Goal: Task Accomplishment & Management: Manage account settings

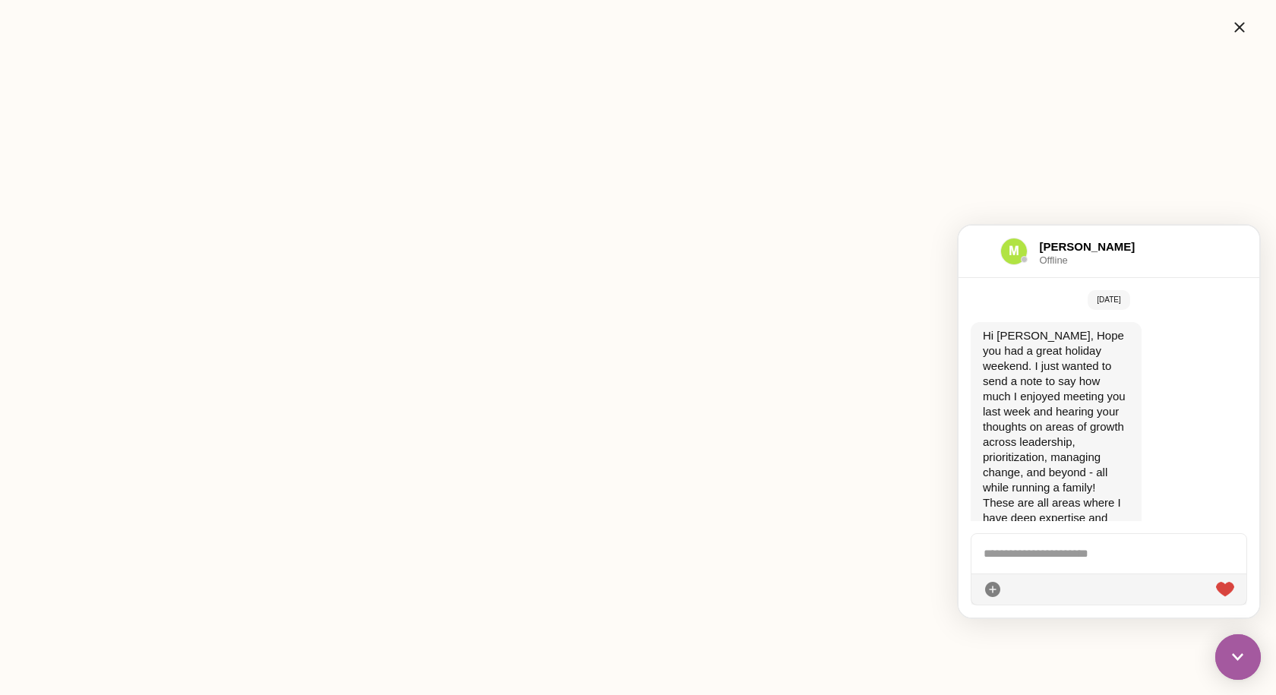
scroll to position [133, 0]
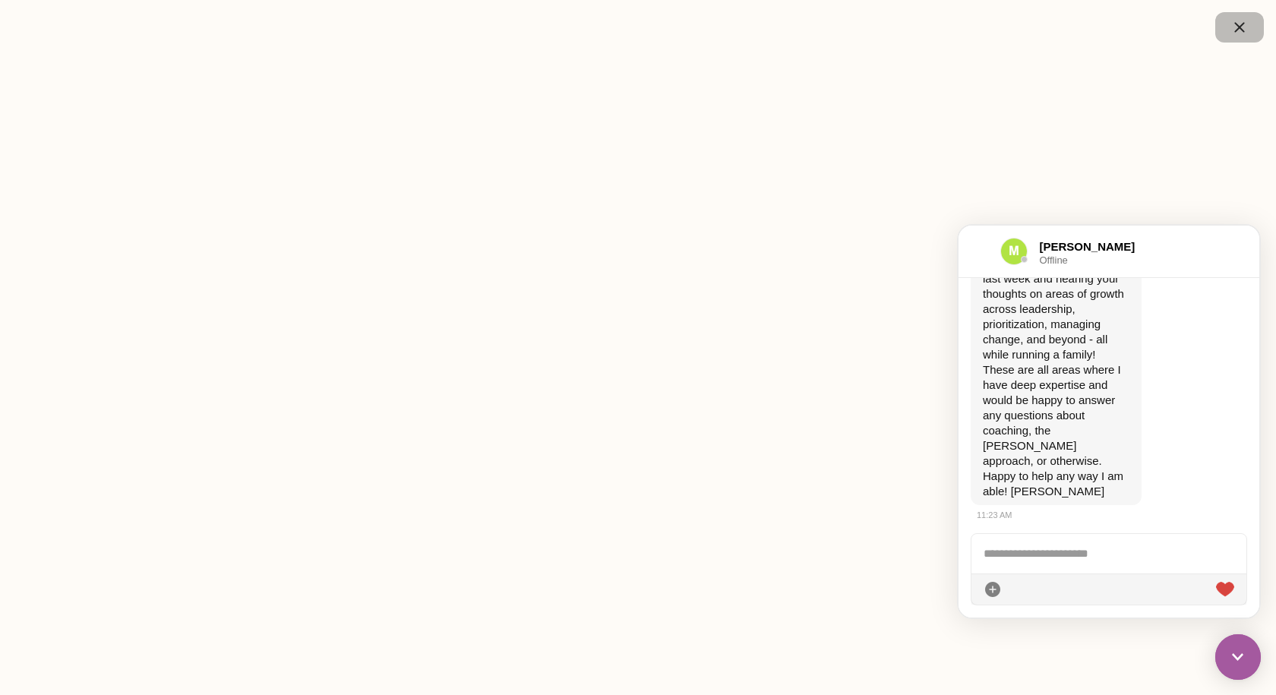
click at [1238, 21] on icon "button" at bounding box center [1240, 27] width 18 height 18
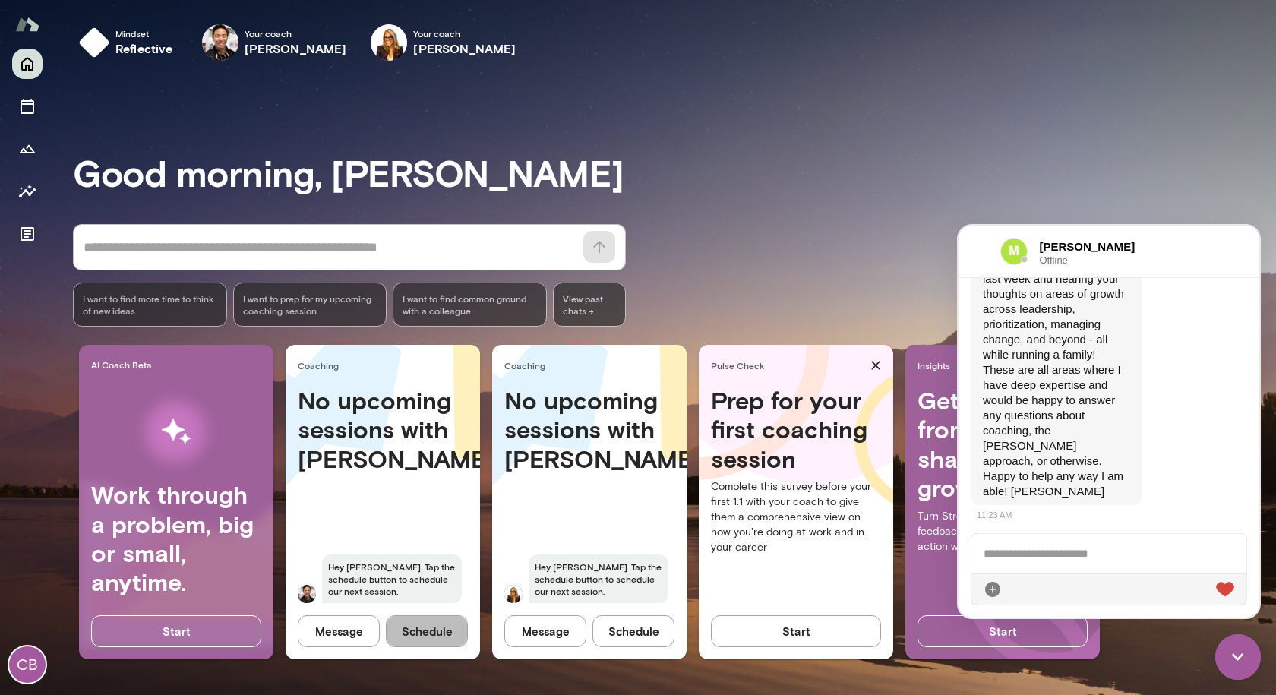
click at [422, 637] on button "Schedule" at bounding box center [427, 631] width 82 height 32
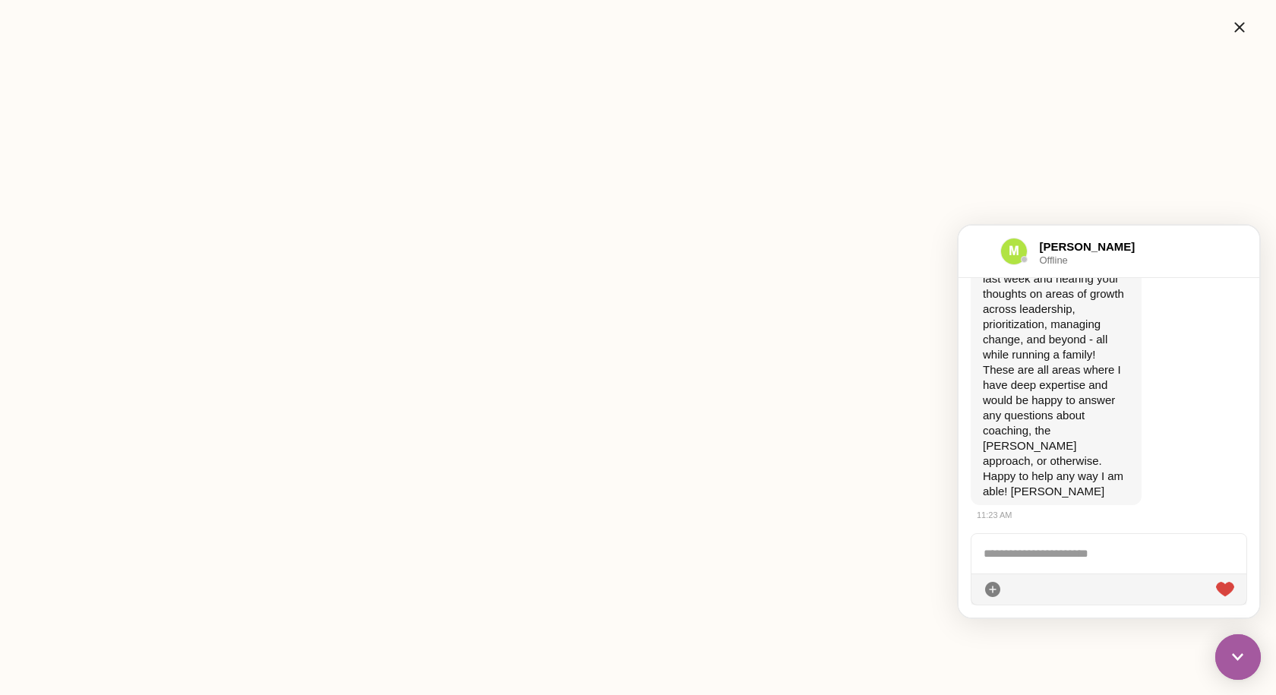
click at [1250, 665] on img at bounding box center [1239, 657] width 46 height 46
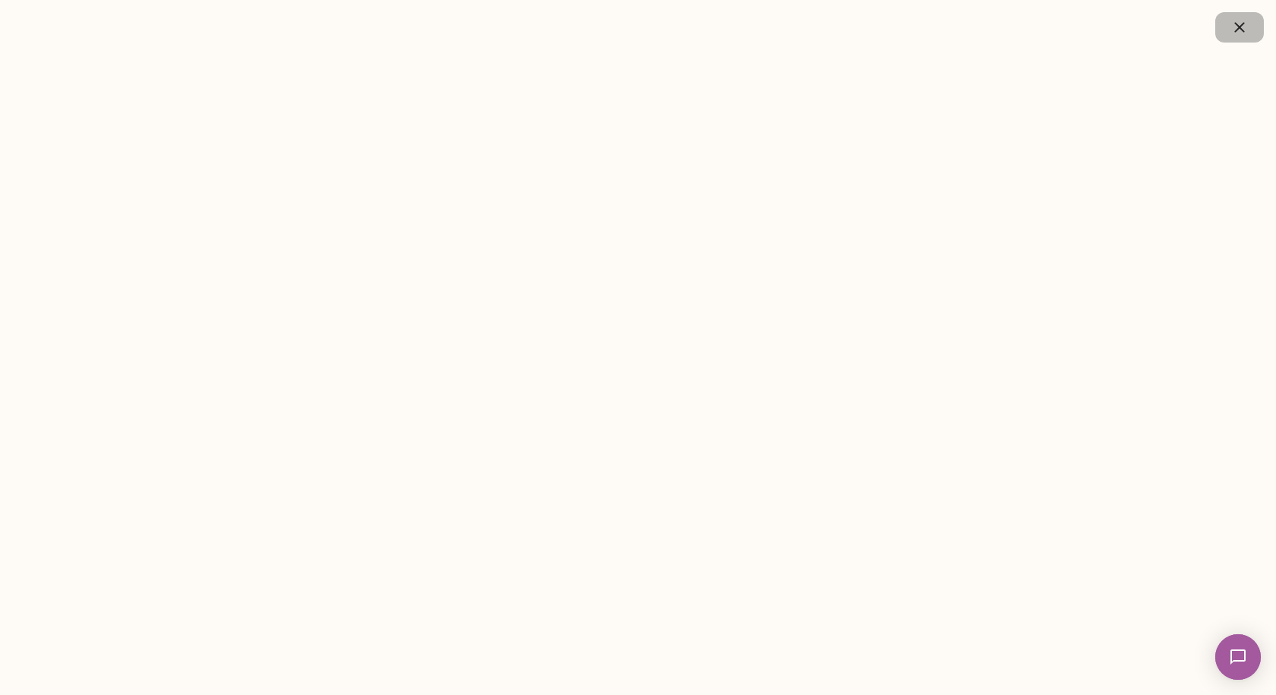
click at [1234, 25] on icon "button" at bounding box center [1240, 27] width 18 height 18
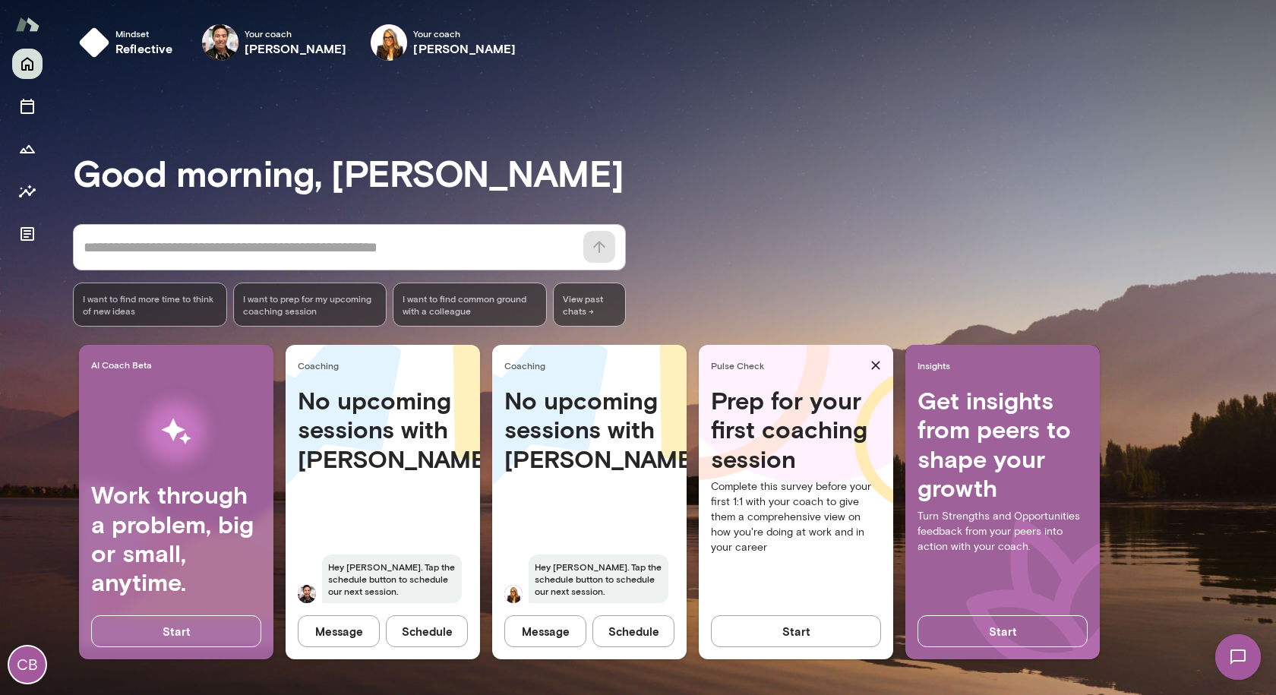
click at [717, 223] on div "Good morning, [PERSON_NAME] * ​ ​ I want to find more time to think of new idea…" at bounding box center [675, 384] width 1204 height 586
click at [26, 103] on icon "Sessions" at bounding box center [28, 106] width 14 height 15
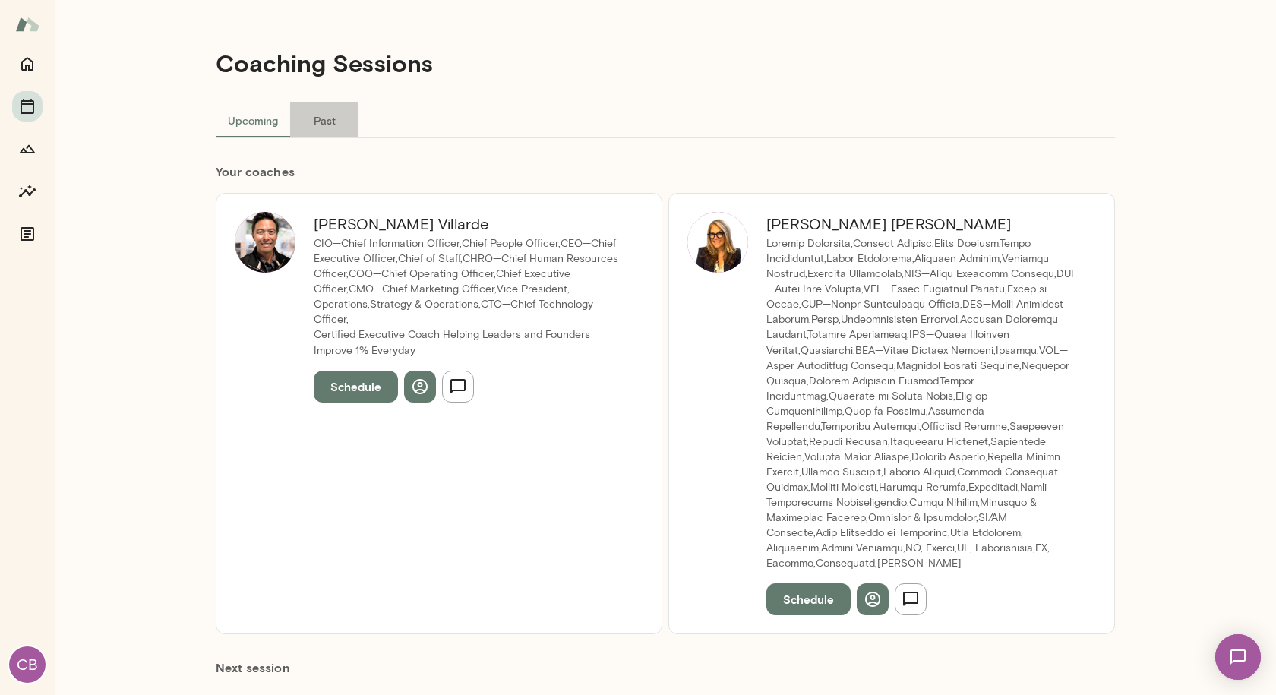
click at [312, 110] on button "Past" at bounding box center [324, 120] width 68 height 36
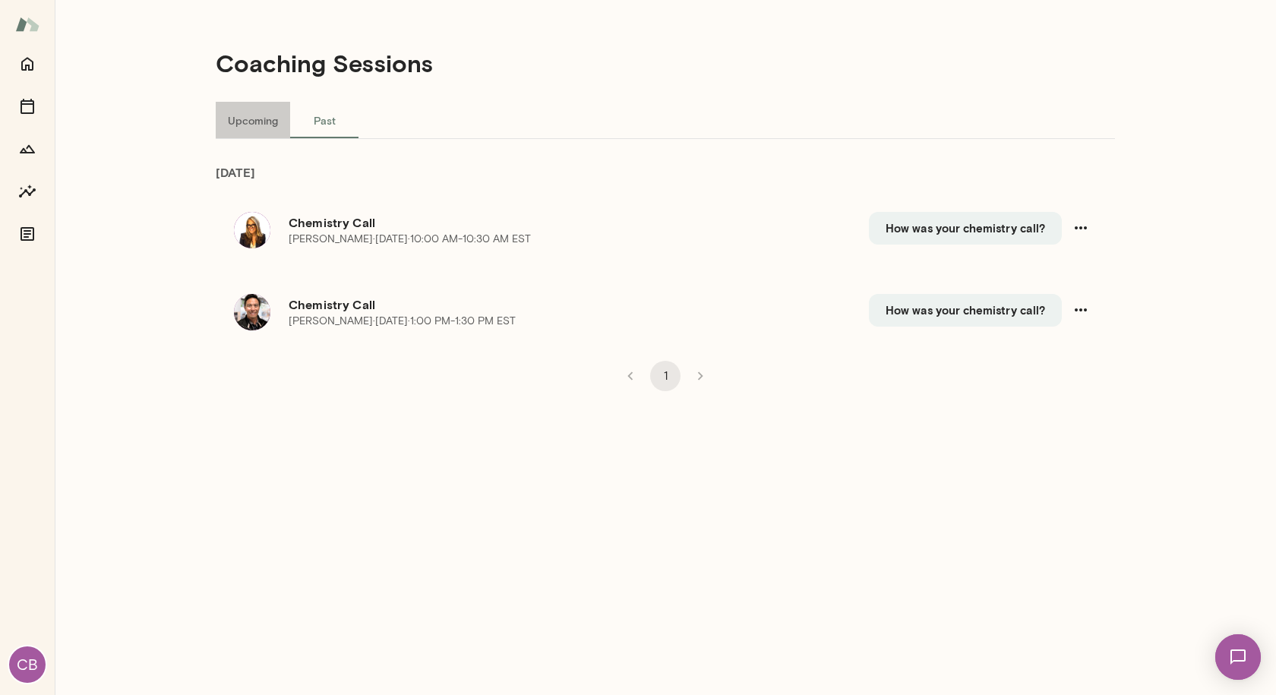
click at [261, 128] on button "Upcoming" at bounding box center [253, 120] width 74 height 36
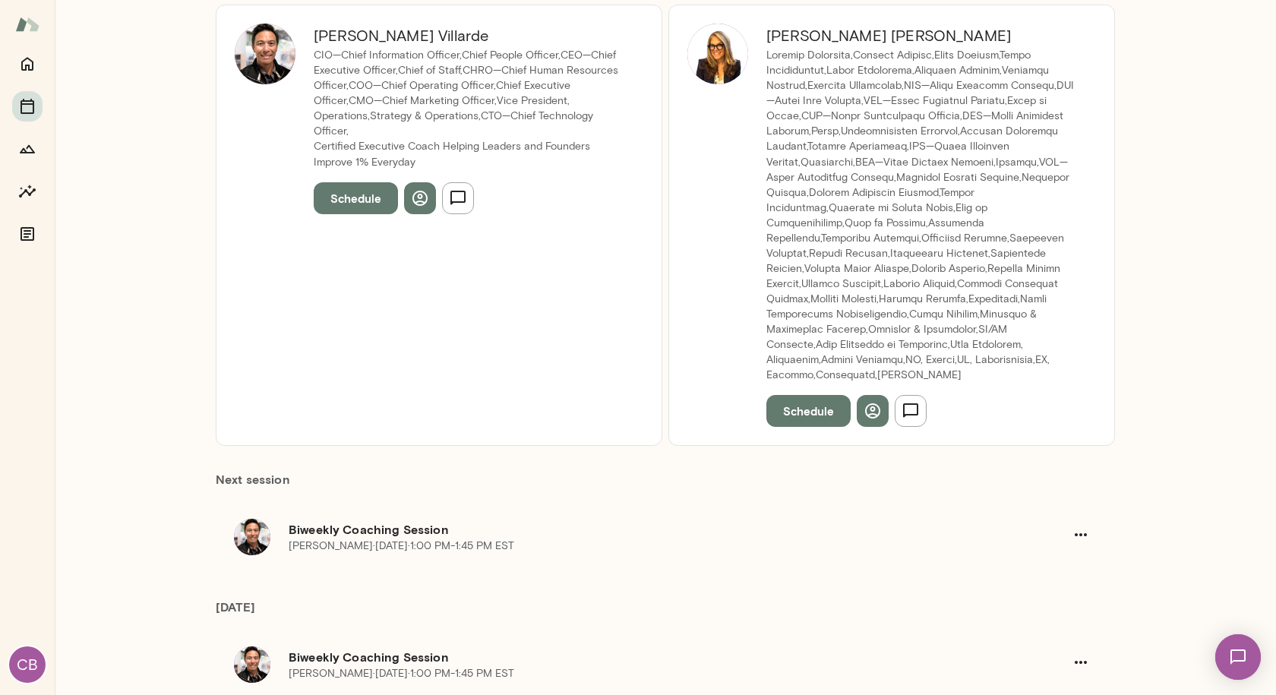
scroll to position [380, 0]
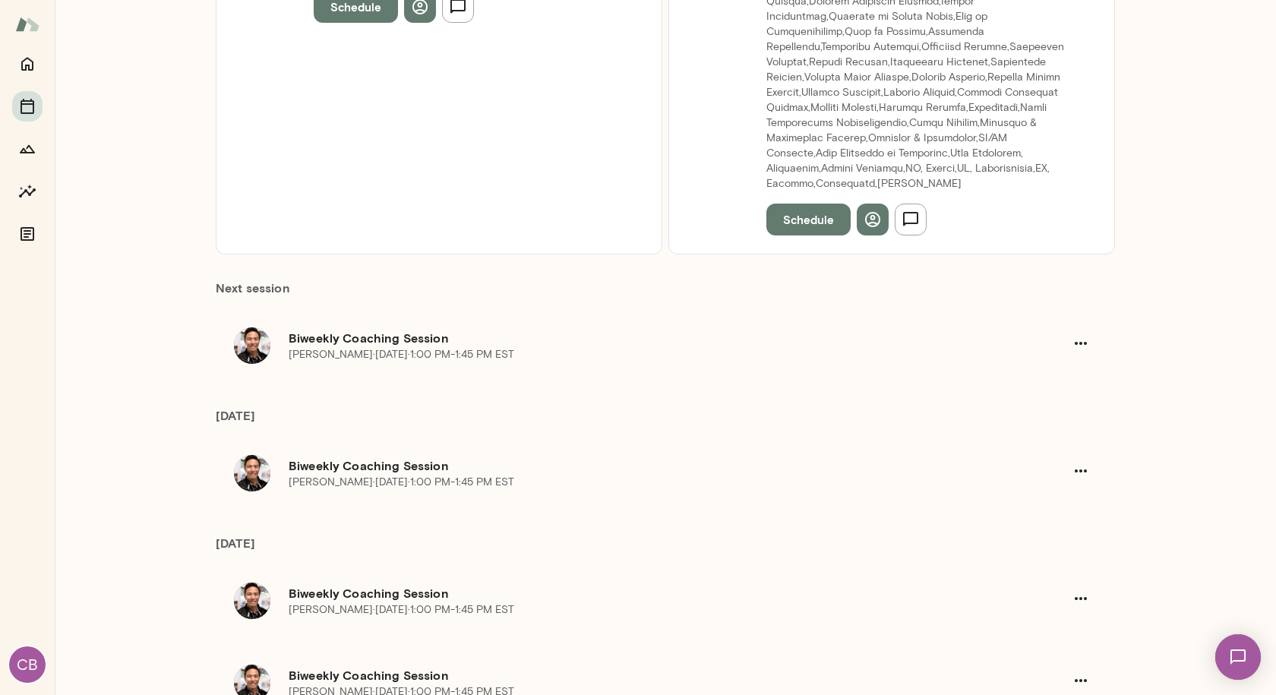
click at [328, 347] on p "Albert Villarde · Mon, Feb 9 · 1:00 PM-1:45 PM EST" at bounding box center [402, 354] width 226 height 15
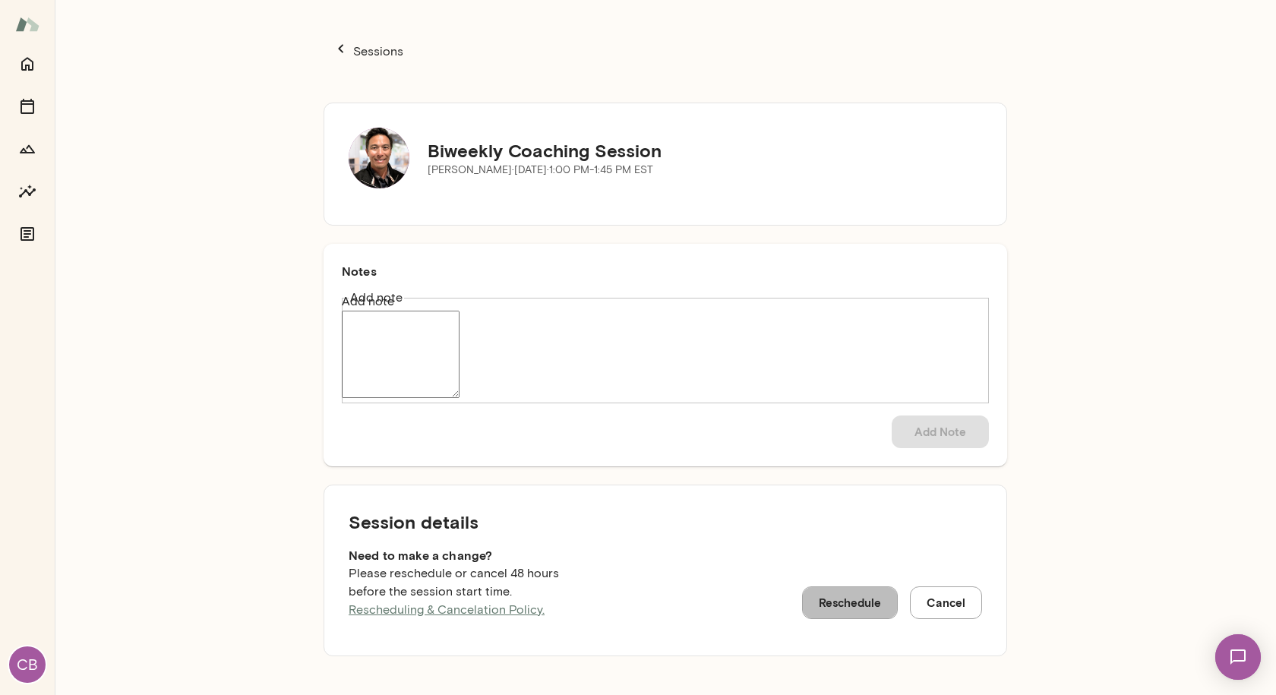
click at [854, 606] on button "Reschedule" at bounding box center [850, 603] width 96 height 32
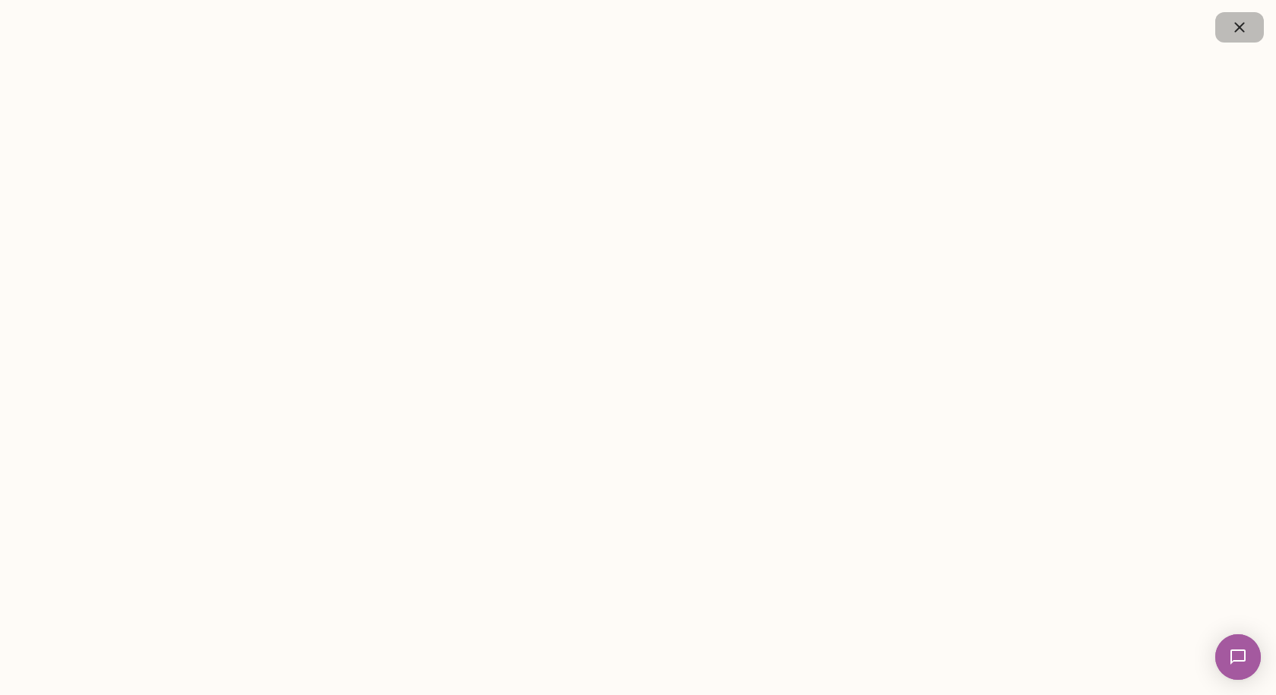
click at [1242, 30] on icon "button" at bounding box center [1240, 27] width 10 height 10
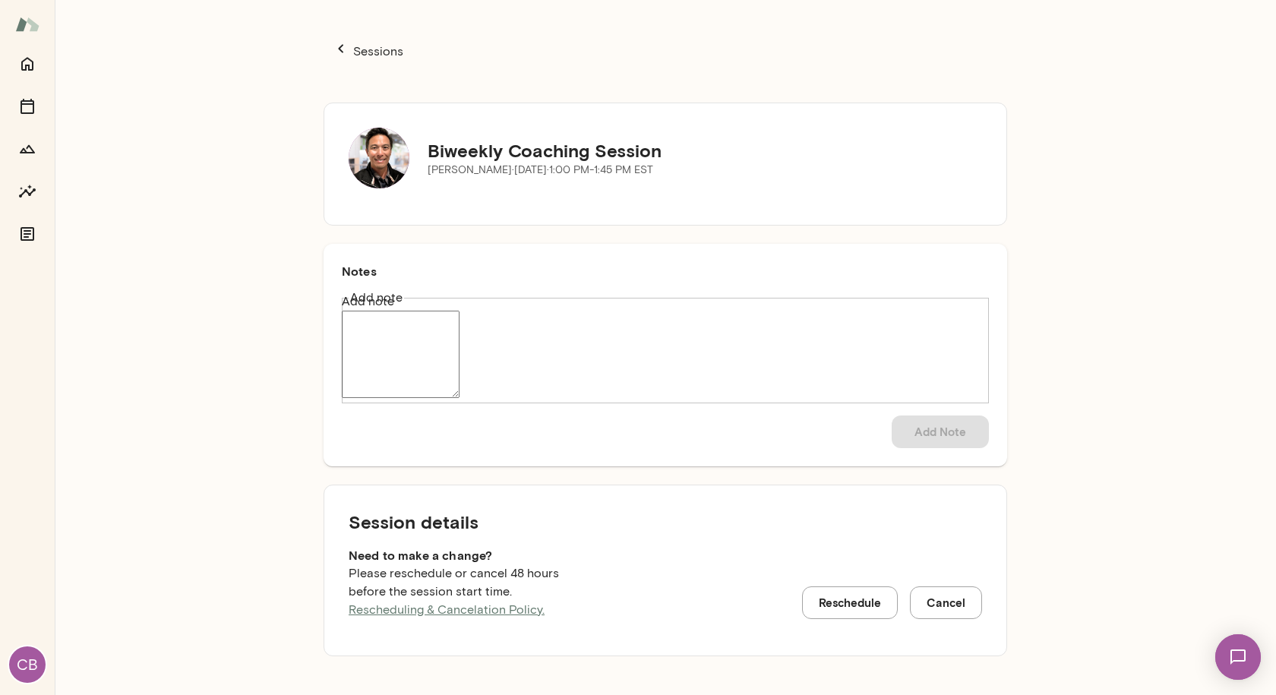
click at [350, 43] on button "Sessions" at bounding box center [368, 51] width 88 height 36
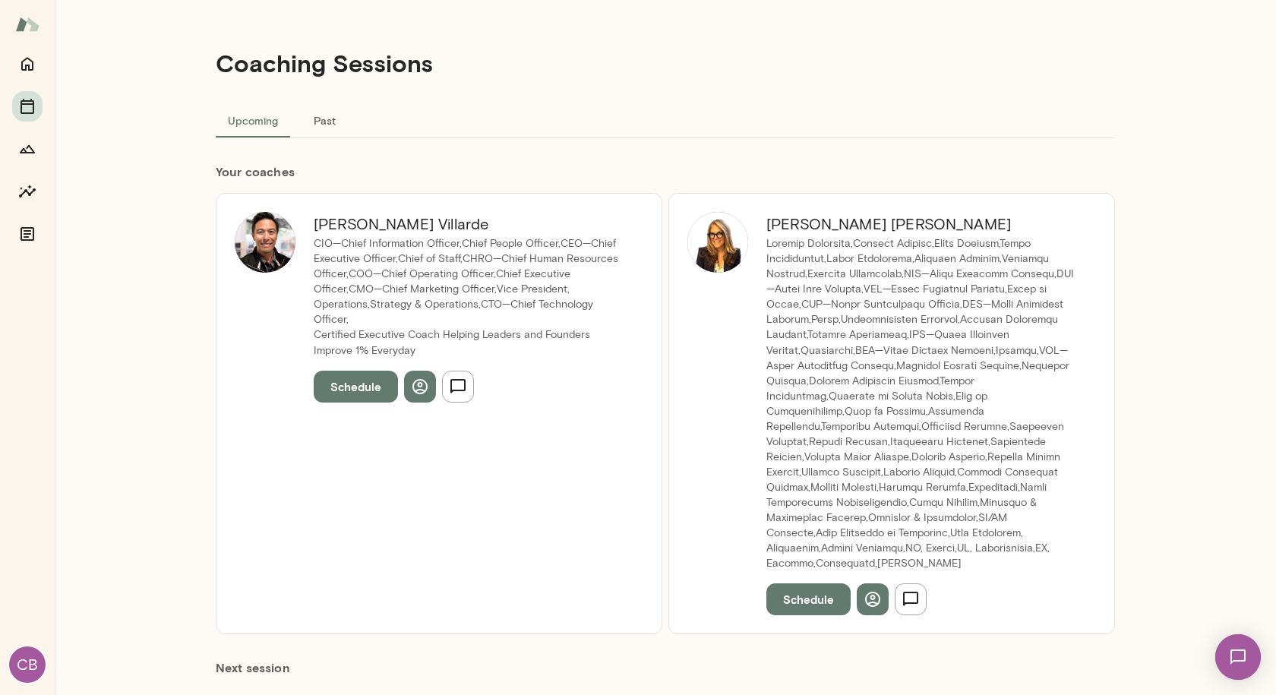
click at [1091, 248] on div "Melissa Lemberg Mento Schedule" at bounding box center [892, 413] width 447 height 441
click at [23, 71] on icon "Home" at bounding box center [27, 64] width 18 height 18
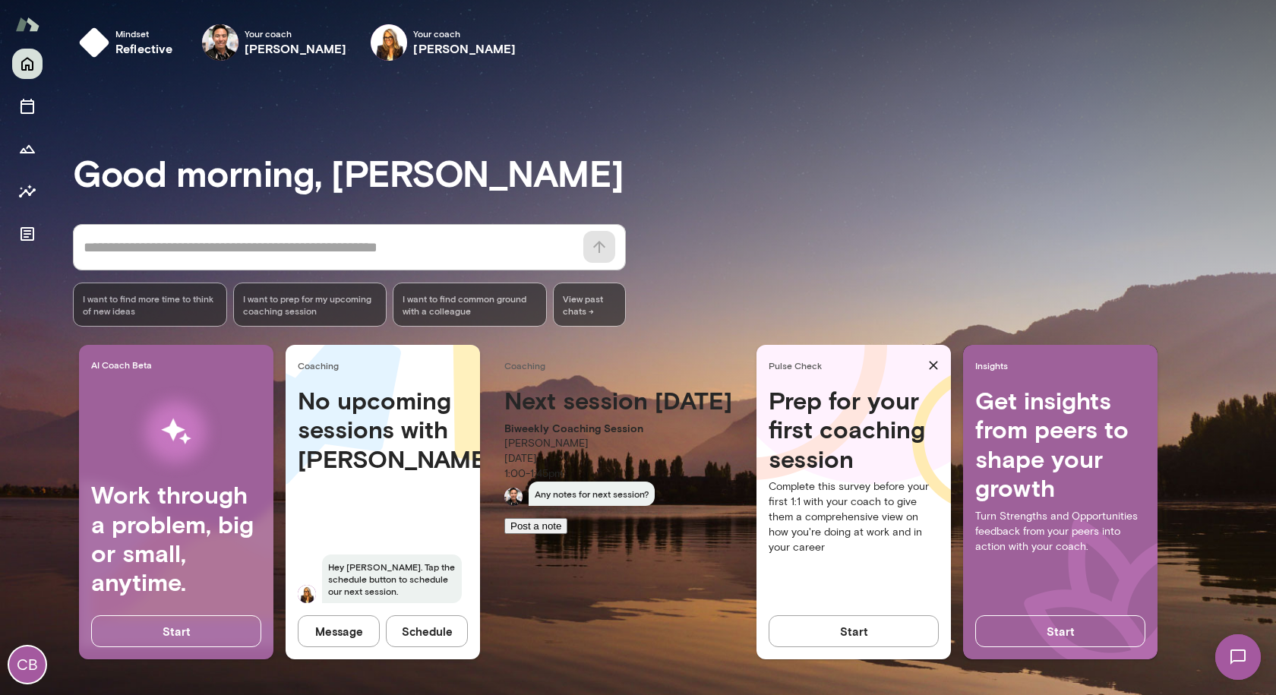
click at [601, 524] on div "Next session in 5 months Biweekly Coaching Session Albert Villarde Monday, Febr…" at bounding box center [618, 455] width 252 height 138
click at [565, 415] on h4 "Next session in 5 months" at bounding box center [619, 400] width 228 height 29
drag, startPoint x: 542, startPoint y: 369, endPoint x: 577, endPoint y: 365, distance: 35.2
click at [547, 369] on span "Coaching" at bounding box center [622, 365] width 234 height 12
click at [31, 108] on icon "Sessions" at bounding box center [27, 106] width 18 height 18
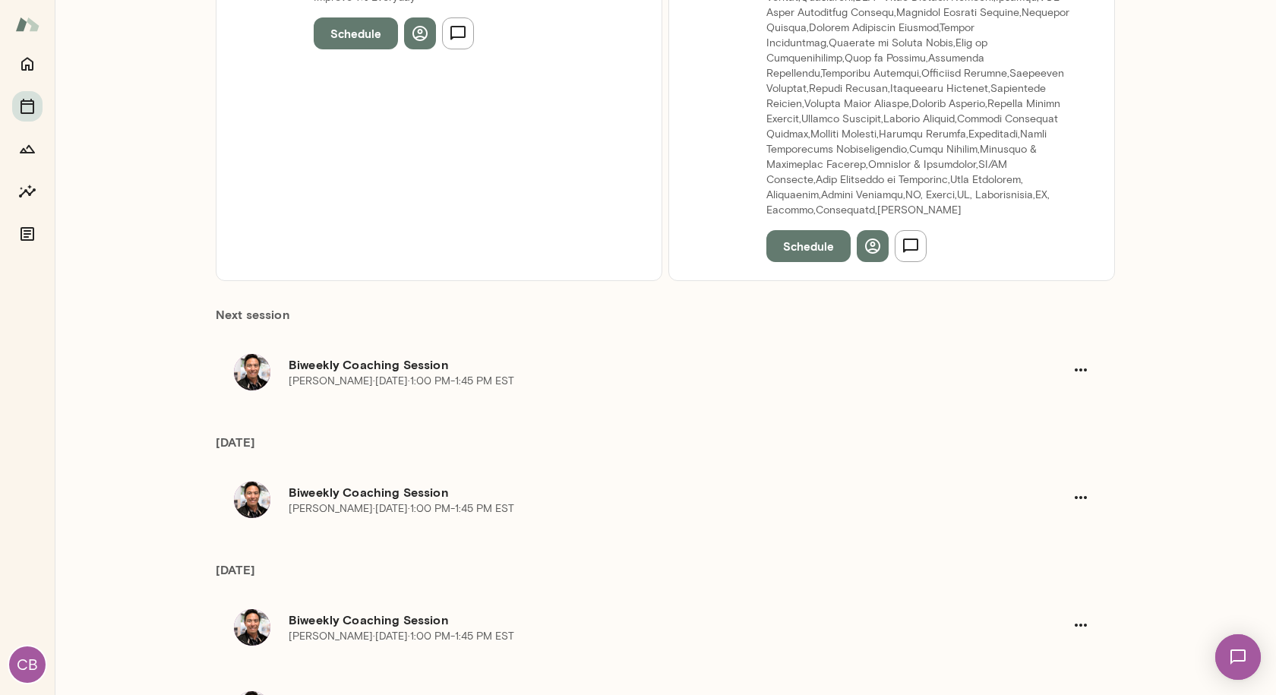
scroll to position [380, 0]
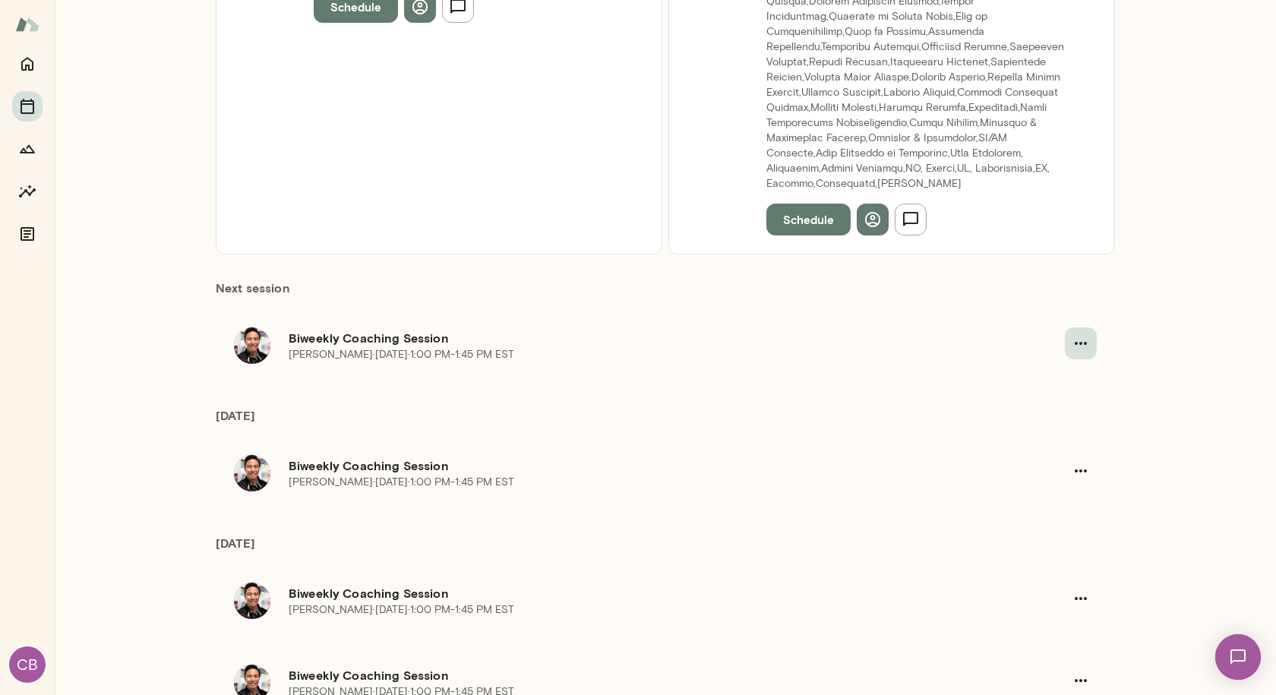
click at [1075, 342] on icon "button" at bounding box center [1081, 343] width 12 height 3
click at [1153, 12] on div at bounding box center [638, 12] width 1276 height 0
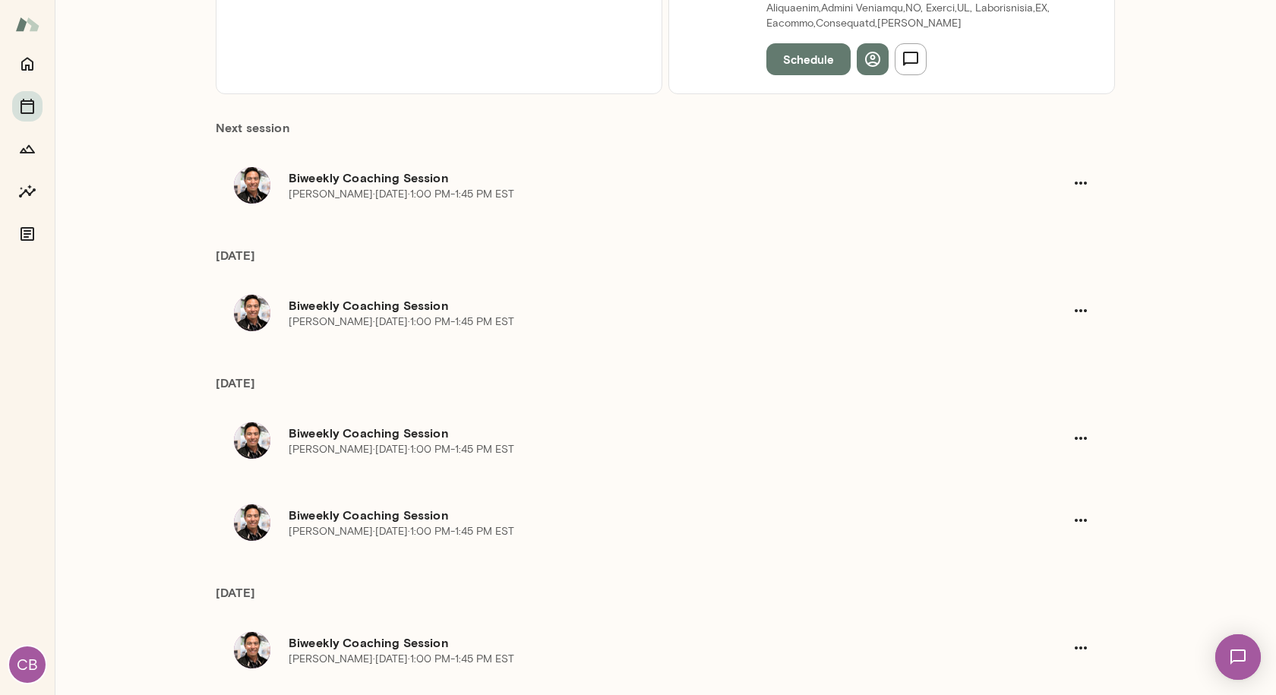
scroll to position [392, 0]
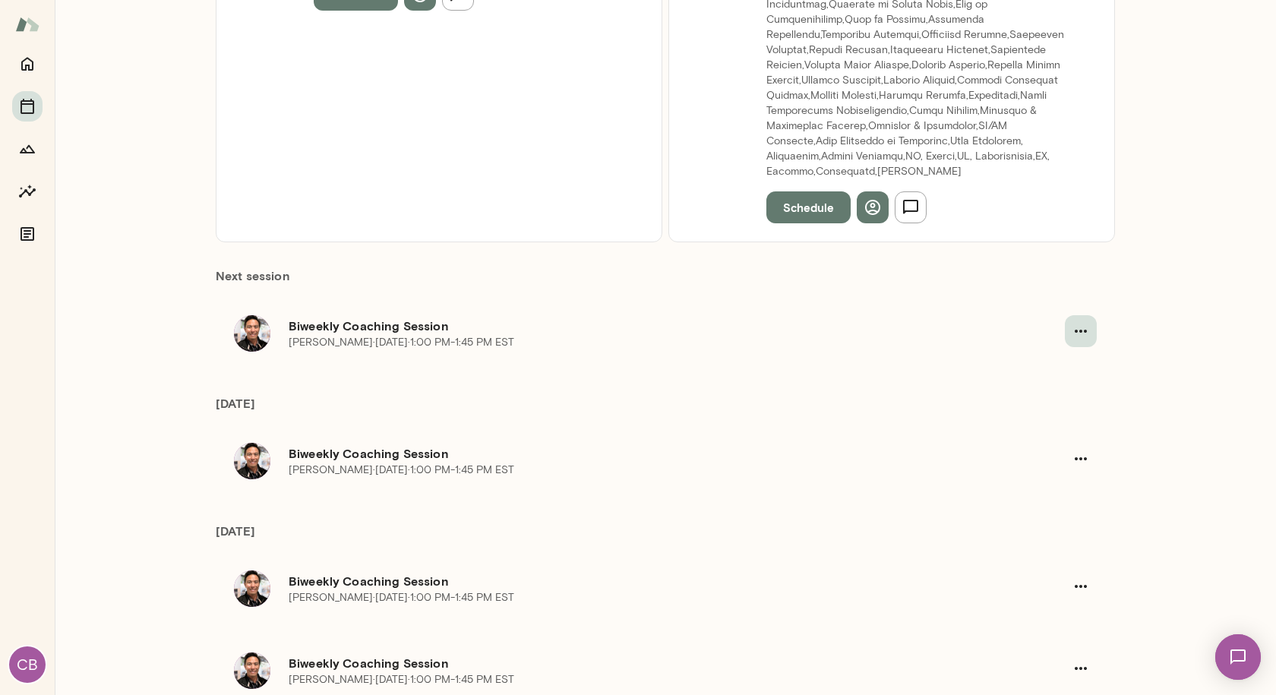
click at [1077, 322] on icon "button" at bounding box center [1081, 331] width 18 height 18
click at [70, 93] on span "Cancel" at bounding box center [50, 86] width 40 height 14
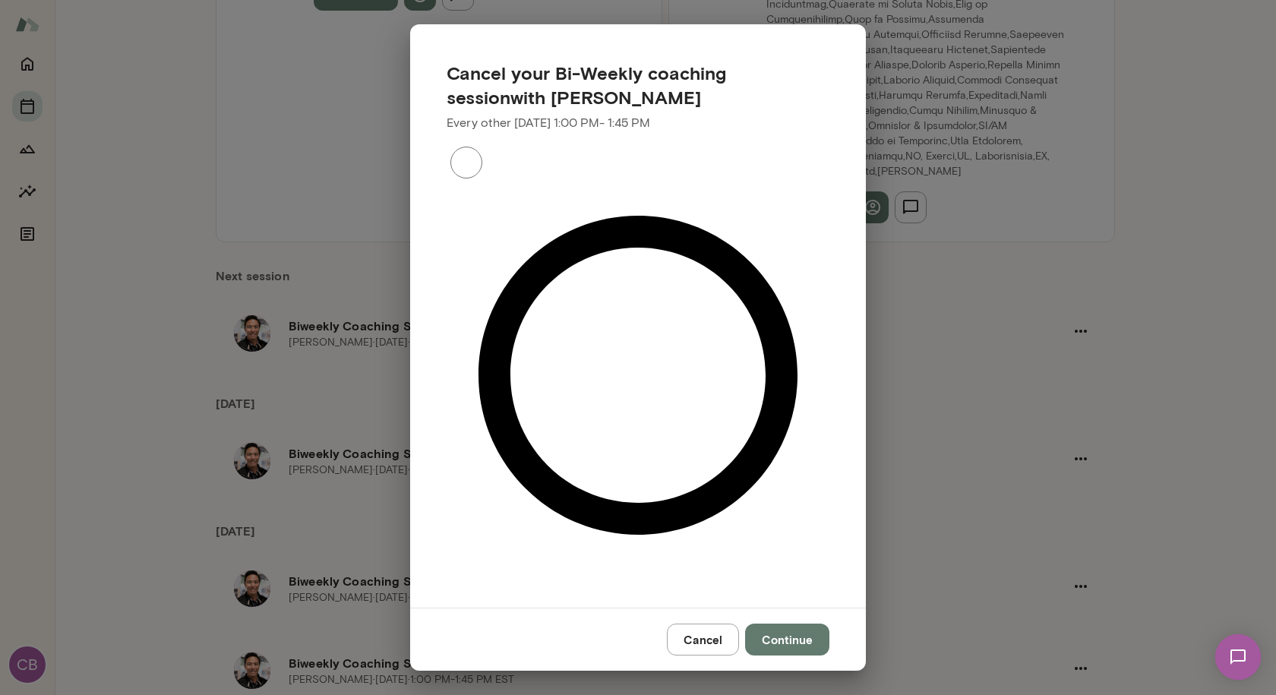
click at [787, 624] on button "Continue" at bounding box center [787, 640] width 84 height 32
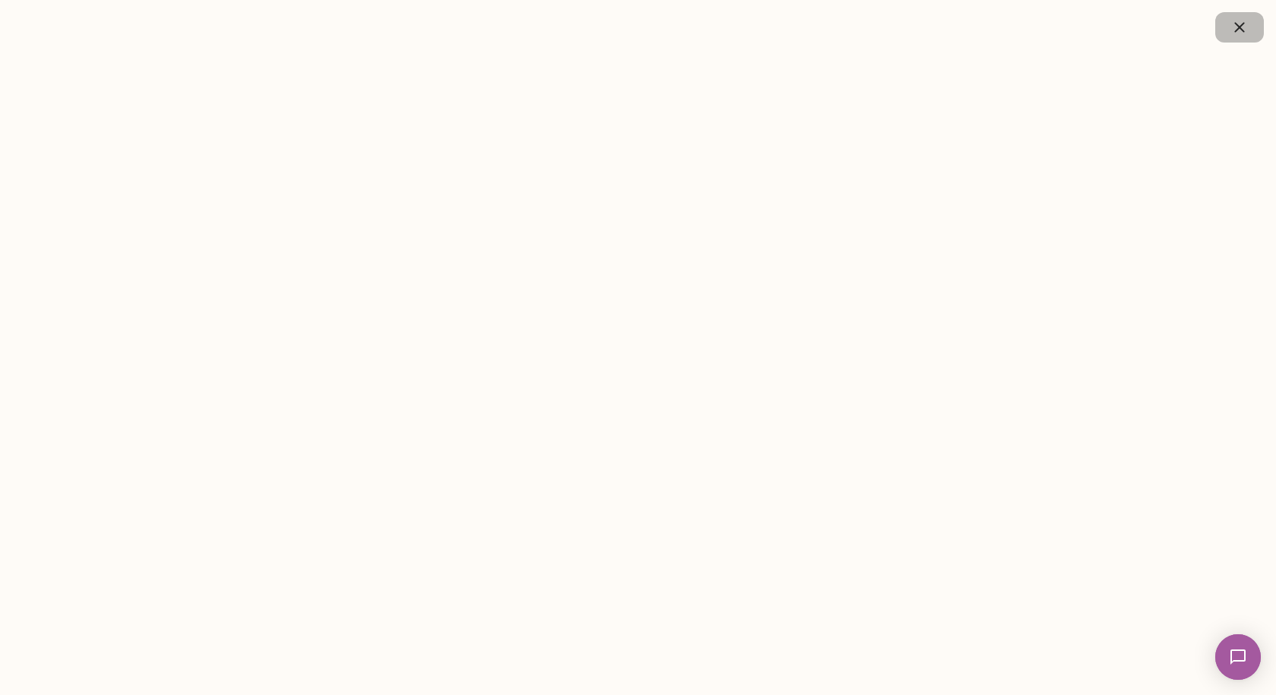
click at [1235, 30] on icon "button" at bounding box center [1240, 27] width 18 height 18
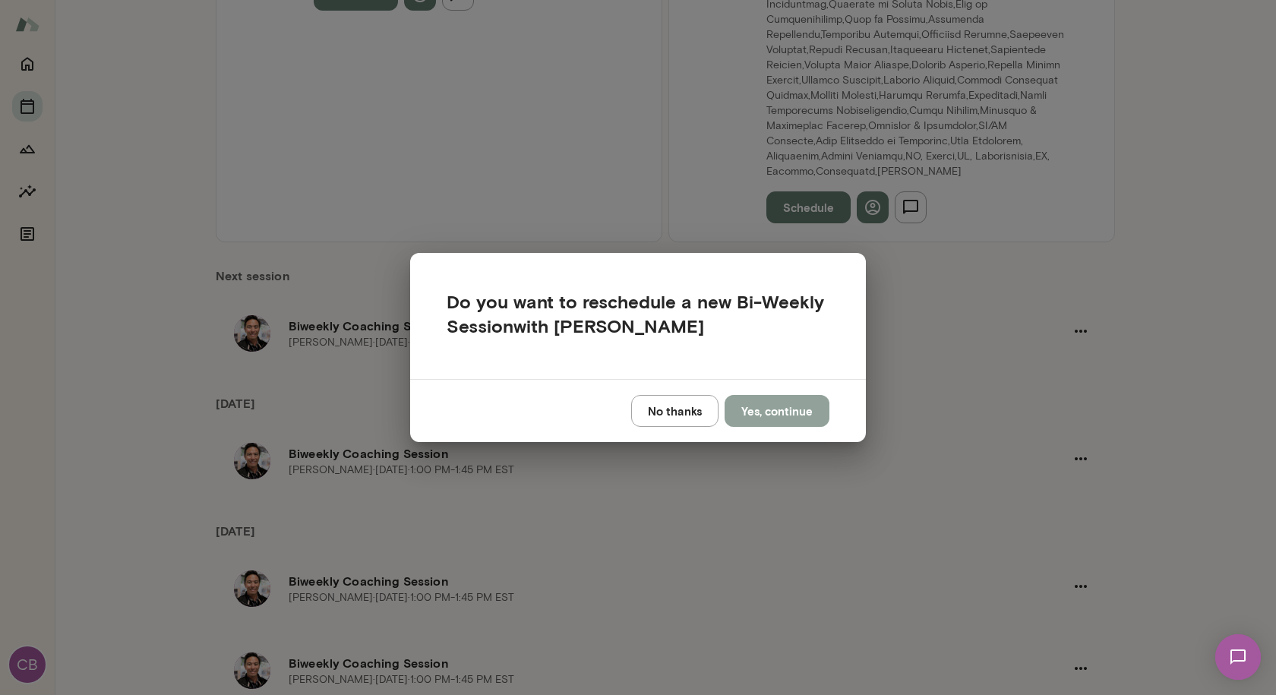
click at [772, 413] on button "Yes, continue" at bounding box center [777, 411] width 105 height 32
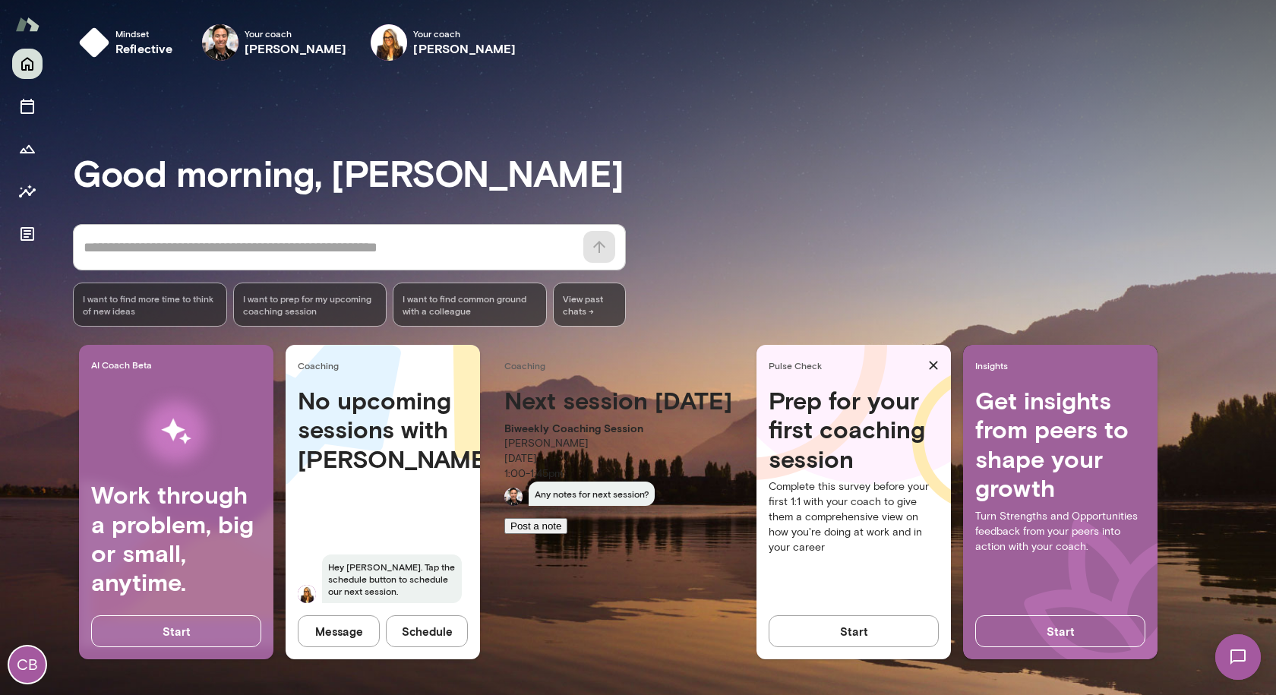
click at [844, 179] on h3 "Good morning, [PERSON_NAME]" at bounding box center [675, 172] width 1204 height 43
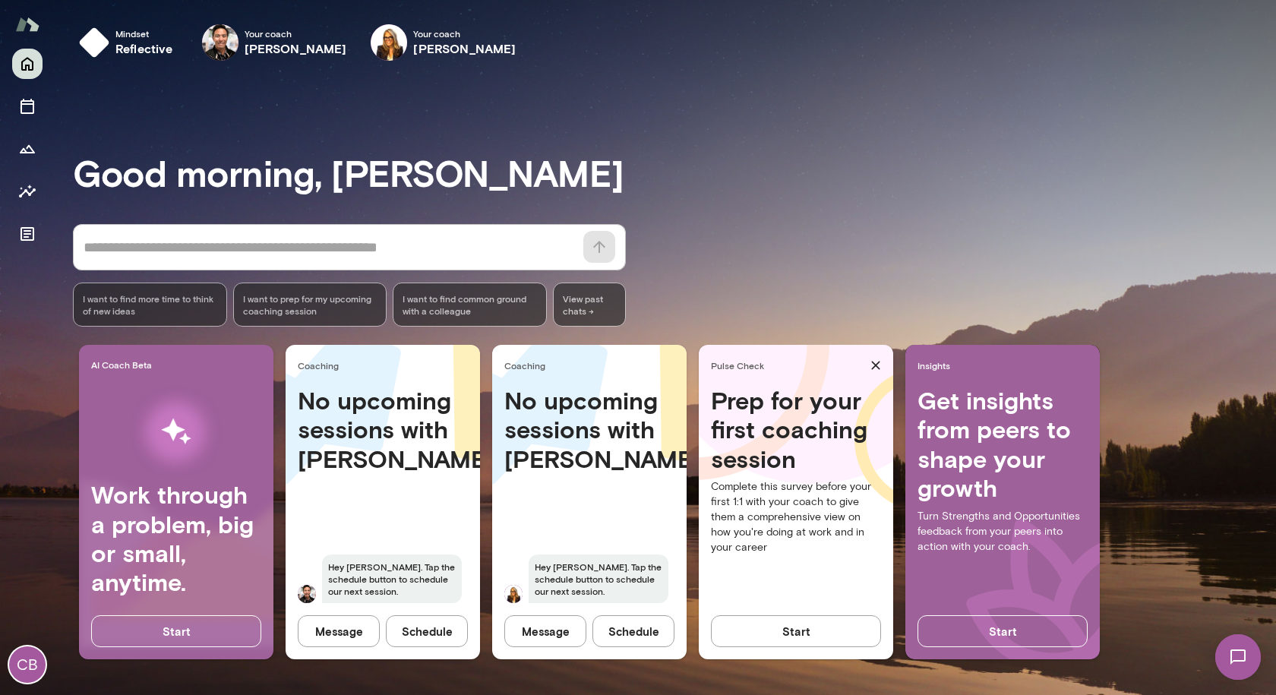
click at [421, 636] on button "Schedule" at bounding box center [427, 631] width 82 height 32
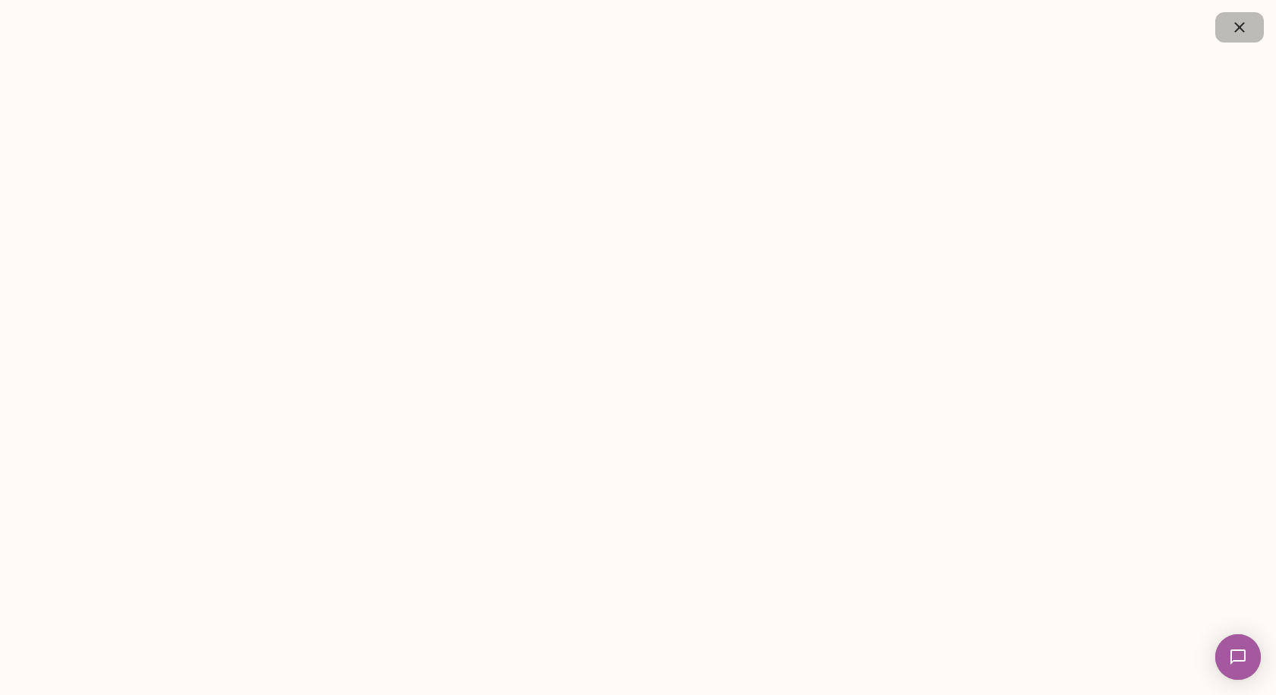
click at [1233, 27] on icon "button" at bounding box center [1240, 27] width 18 height 18
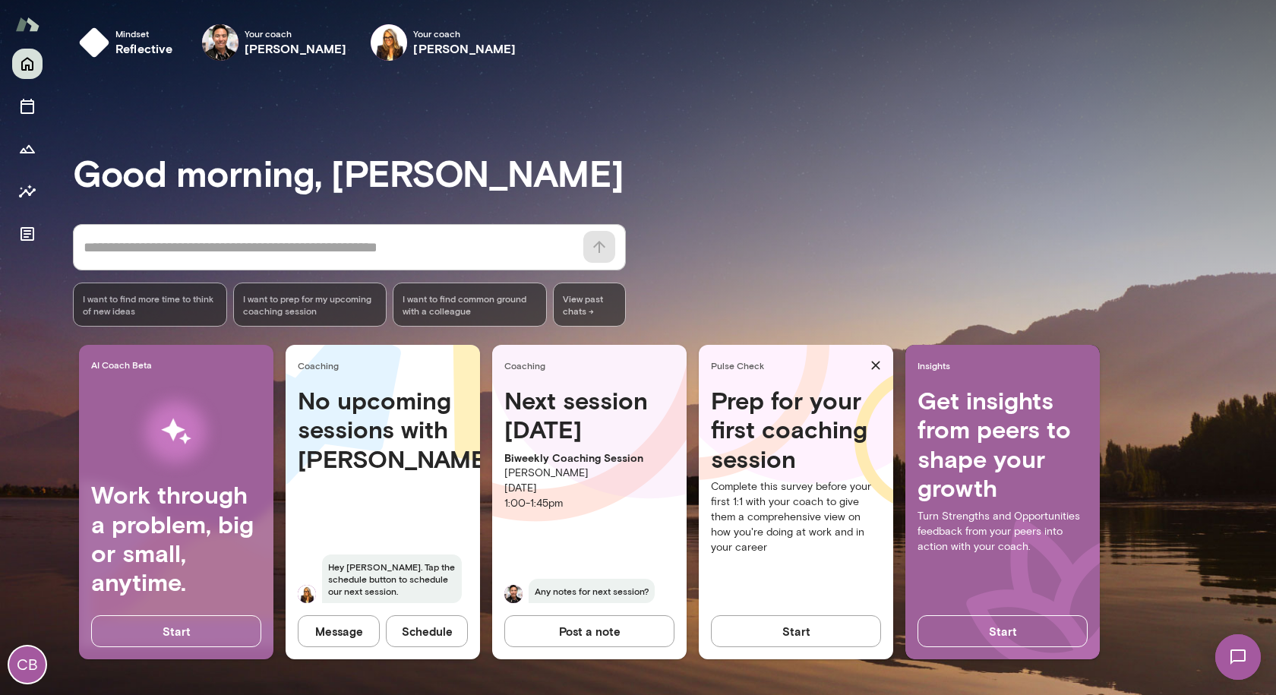
click at [831, 450] on h4 "Prep for your first coaching session" at bounding box center [796, 429] width 170 height 87
click at [829, 486] on p "Complete this survey before your first 1:1 with your coach to give them a compr…" at bounding box center [796, 517] width 170 height 76
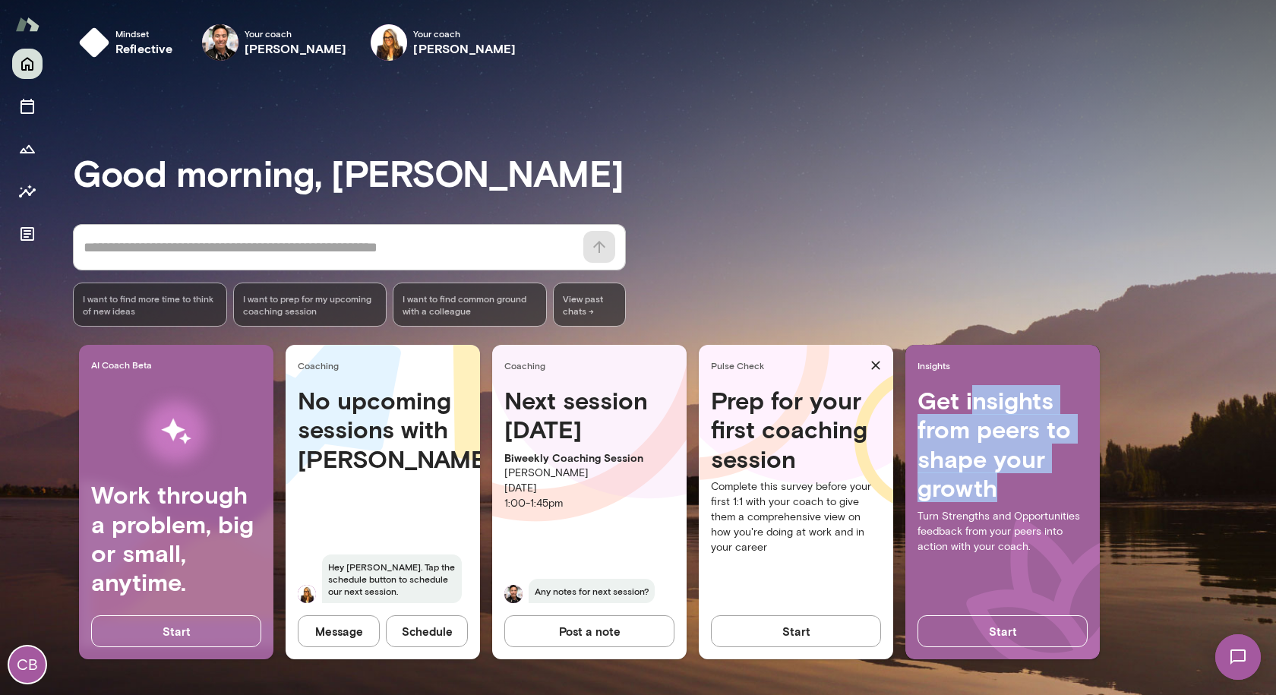
drag, startPoint x: 971, startPoint y: 397, endPoint x: 1035, endPoint y: 505, distance: 125.4
click at [1036, 504] on div "Get insights from peers to shape your growth Turn Strengths and Opportunities f…" at bounding box center [1003, 504] width 195 height 236
click at [1035, 505] on div "Get insights from peers to shape your growth Turn Strengths and Opportunities f…" at bounding box center [1003, 504] width 195 height 236
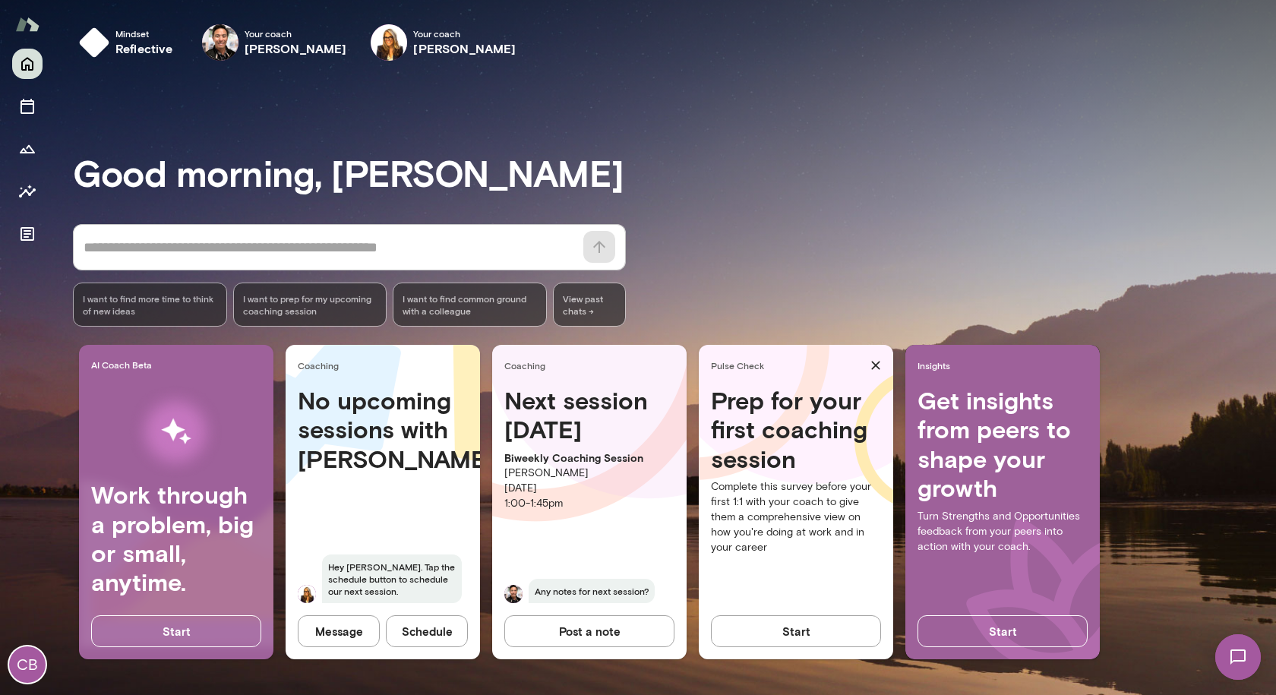
click at [593, 589] on span "Any notes for next session?" at bounding box center [592, 591] width 126 height 24
click at [838, 187] on h3 "Good morning, [PERSON_NAME]" at bounding box center [675, 172] width 1204 height 43
